Goal: Transaction & Acquisition: Purchase product/service

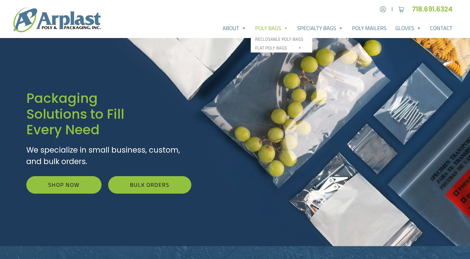
click at [272, 29] on link "Poly Bags" at bounding box center [272, 28] width 42 height 11
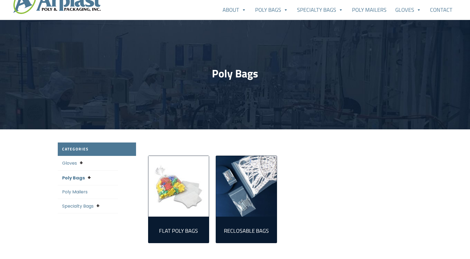
scroll to position [19, 0]
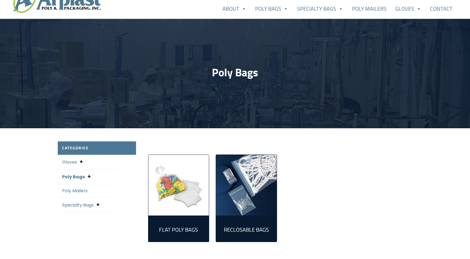
click at [187, 222] on link "Flat Poly Bags (305)" at bounding box center [179, 229] width 52 height 18
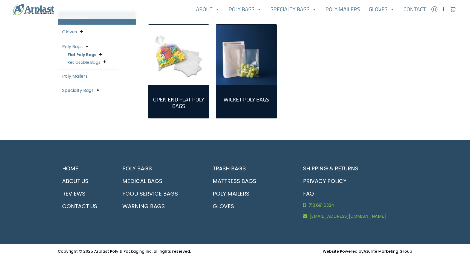
scroll to position [149, 0]
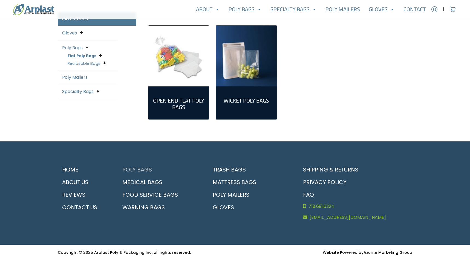
click at [141, 169] on link "Poly Bags" at bounding box center [160, 169] width 84 height 13
